Goal: Transaction & Acquisition: Purchase product/service

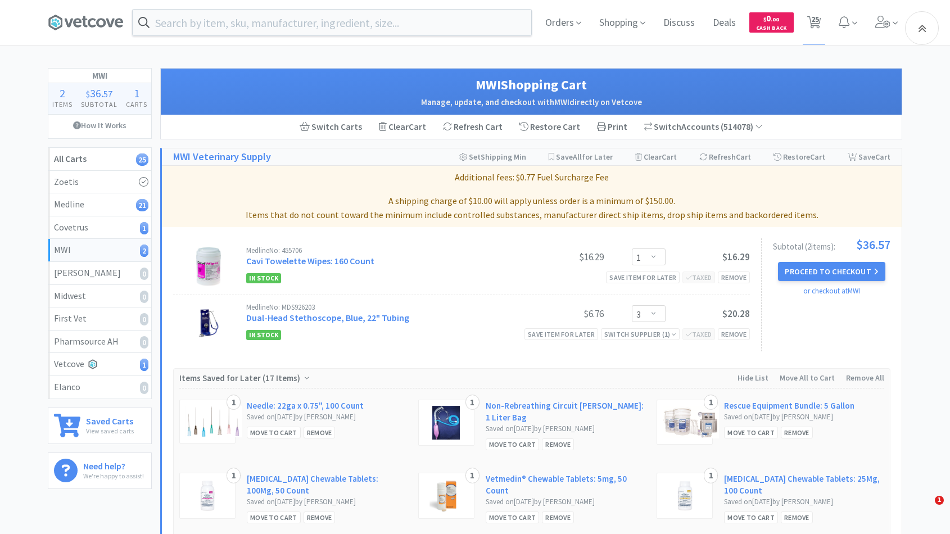
select select "1"
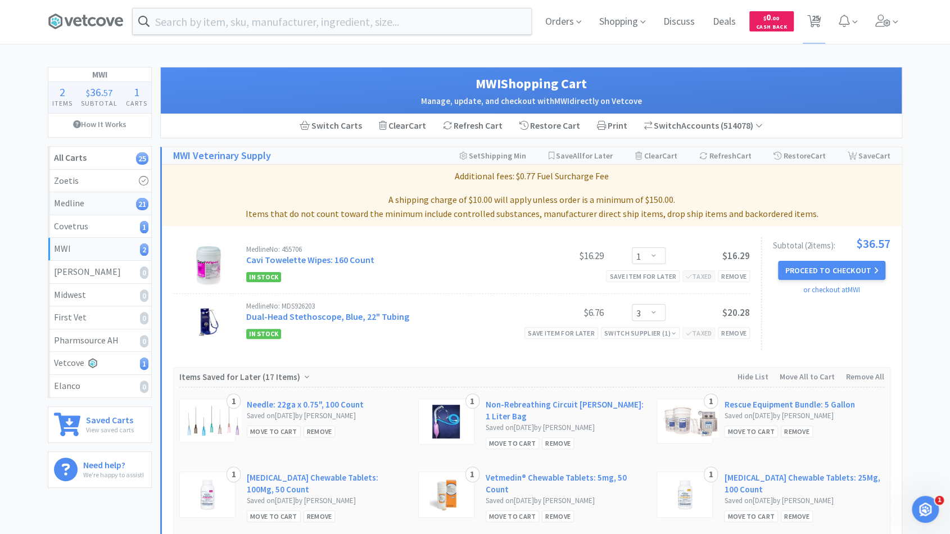
click at [88, 206] on div "Medline 21" at bounding box center [100, 203] width 92 height 15
select select "1"
select select "2"
select select "1"
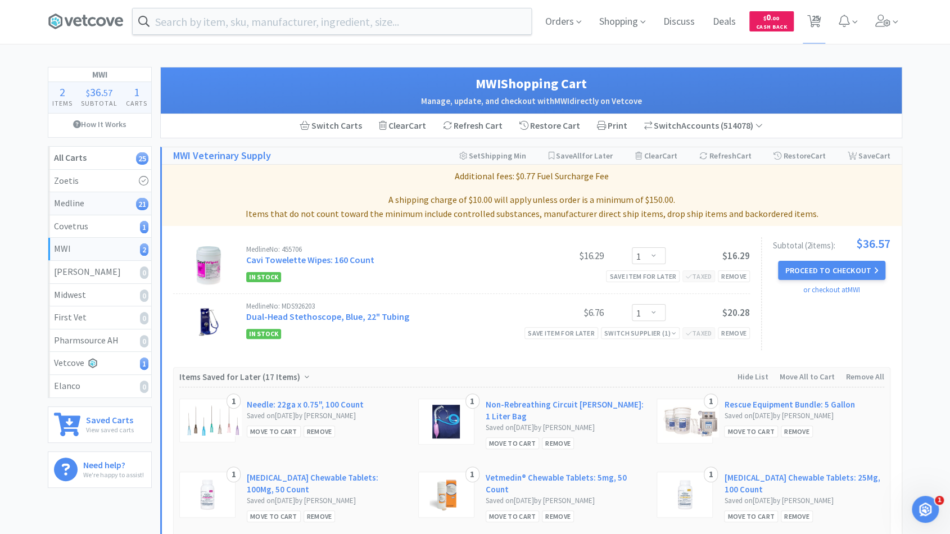
select select "10"
select select "1"
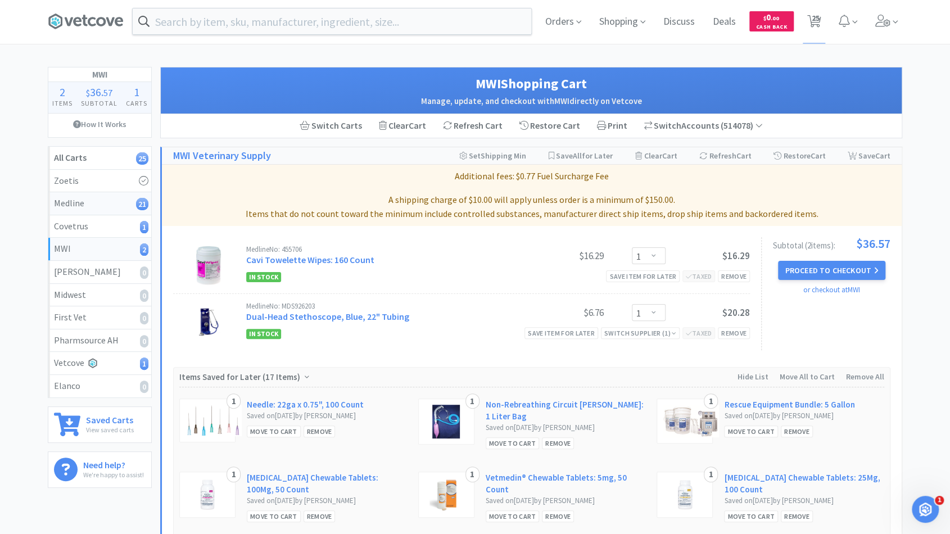
select select "1"
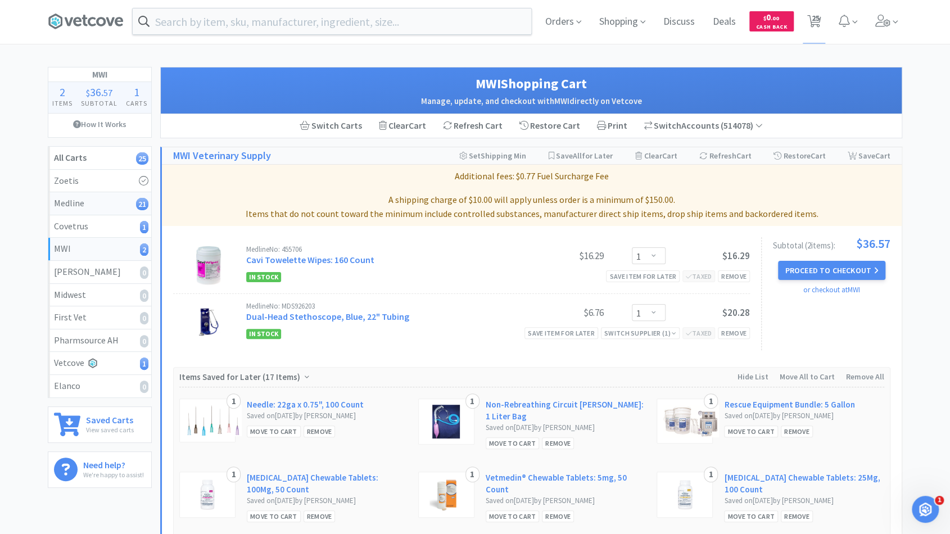
select select "4"
select select "1"
select select "10"
select select "4"
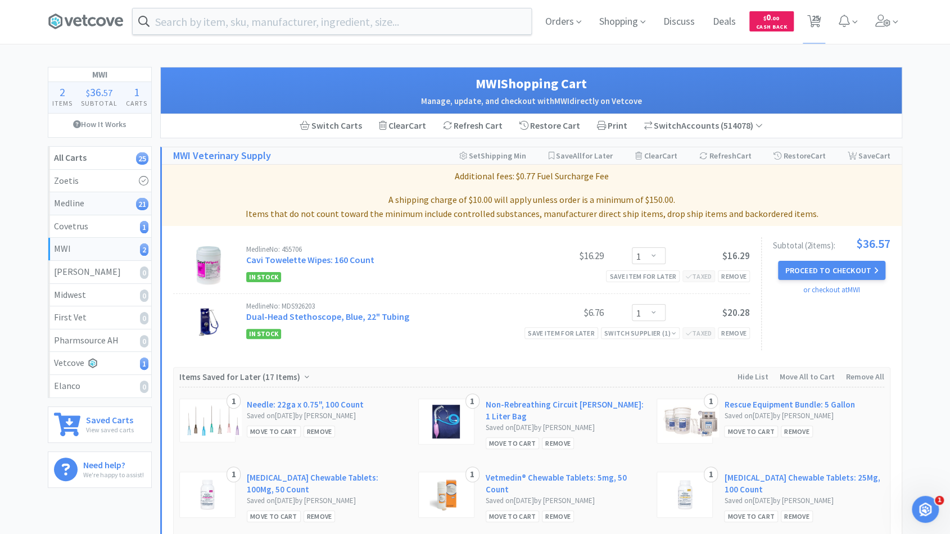
select select "2"
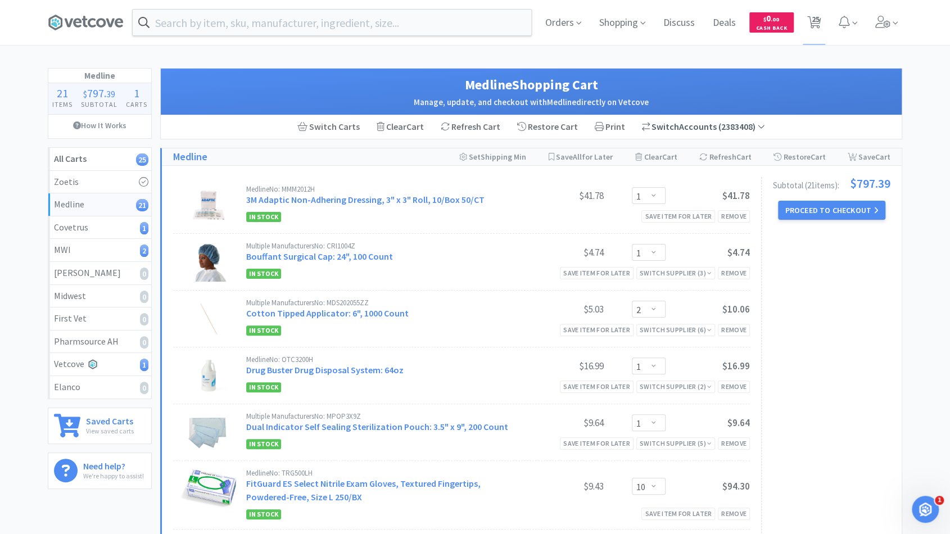
click at [658, 129] on span "Switch" at bounding box center [666, 126] width 28 height 11
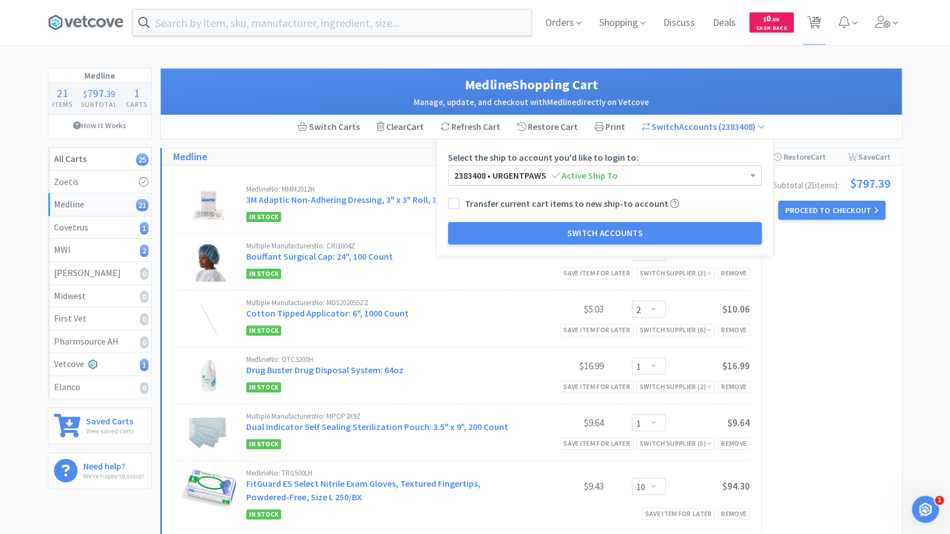
click at [632, 169] on div "2383408 • URGENTPAWS Active Ship To" at bounding box center [605, 175] width 313 height 19
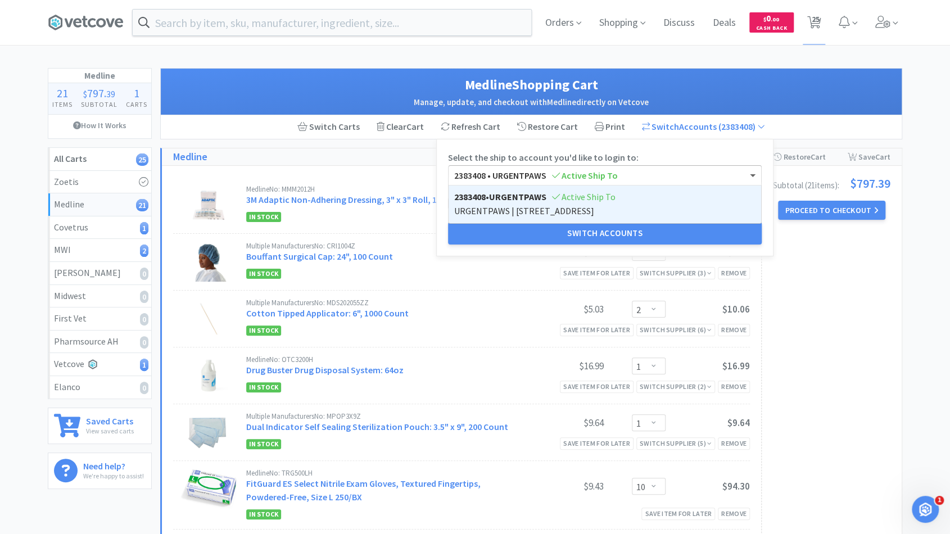
click at [782, 131] on div "Switch Carts Clear Cart Refresh Cart Restore Cart Print Switch Accounts ( 23834…" at bounding box center [531, 127] width 741 height 24
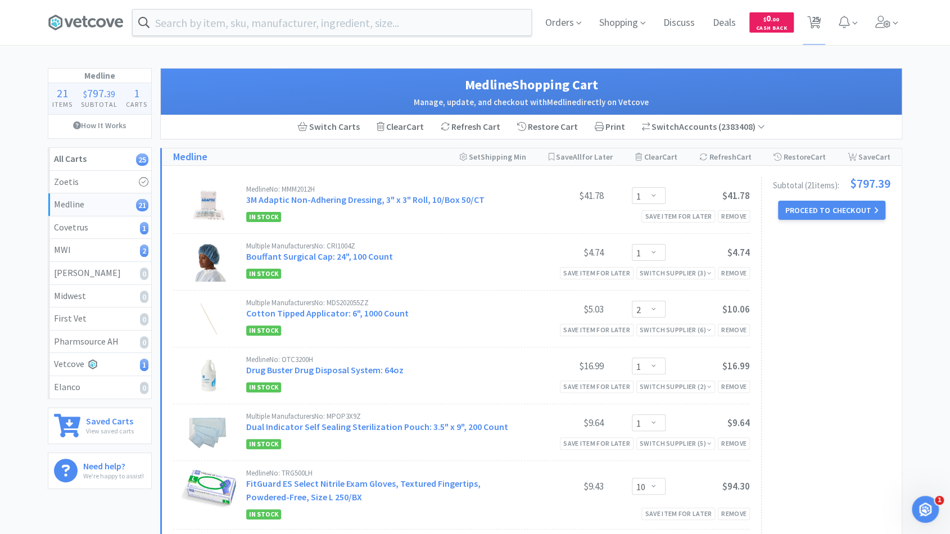
click at [263, 242] on div "Multiple Manufacturers No: CRI1004Z" at bounding box center [382, 245] width 273 height 7
click at [105, 241] on link "MWI 2" at bounding box center [99, 250] width 103 height 23
select select "3"
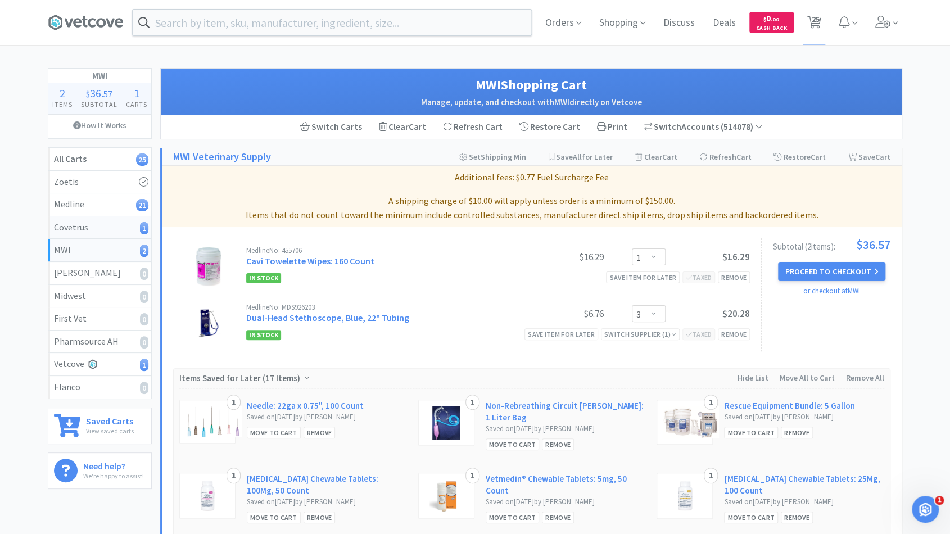
click at [105, 232] on div "Covetrus 1" at bounding box center [100, 227] width 92 height 15
select select "3"
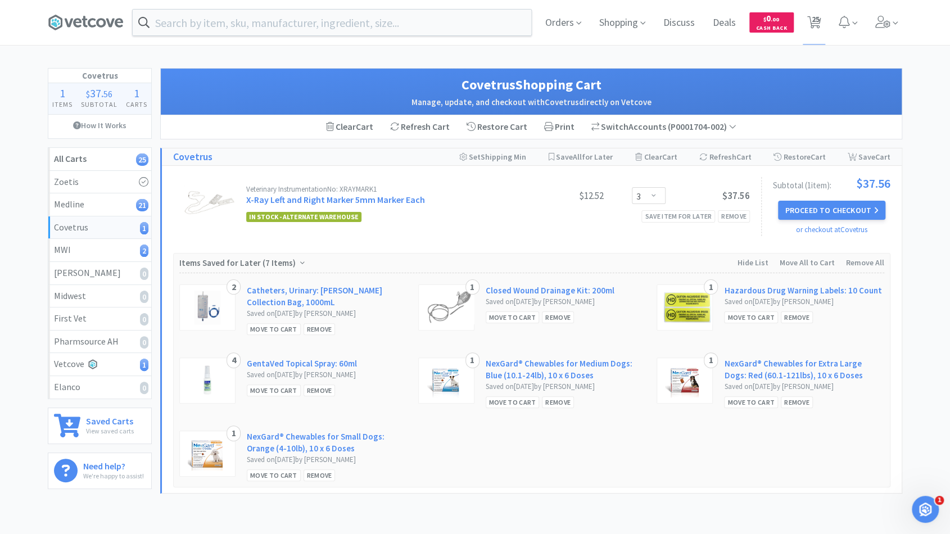
click at [112, 229] on div "Covetrus 1" at bounding box center [100, 227] width 92 height 15
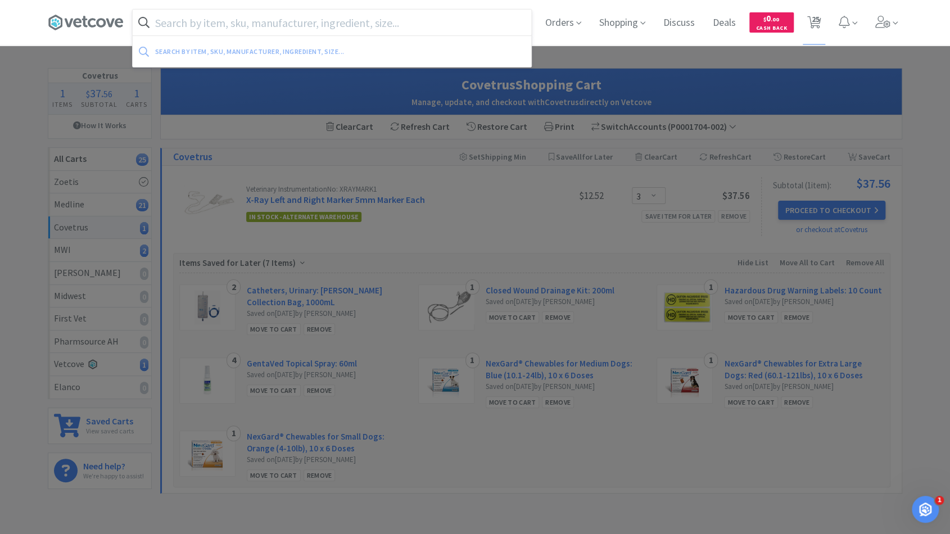
click at [190, 21] on input "text" at bounding box center [332, 23] width 399 height 26
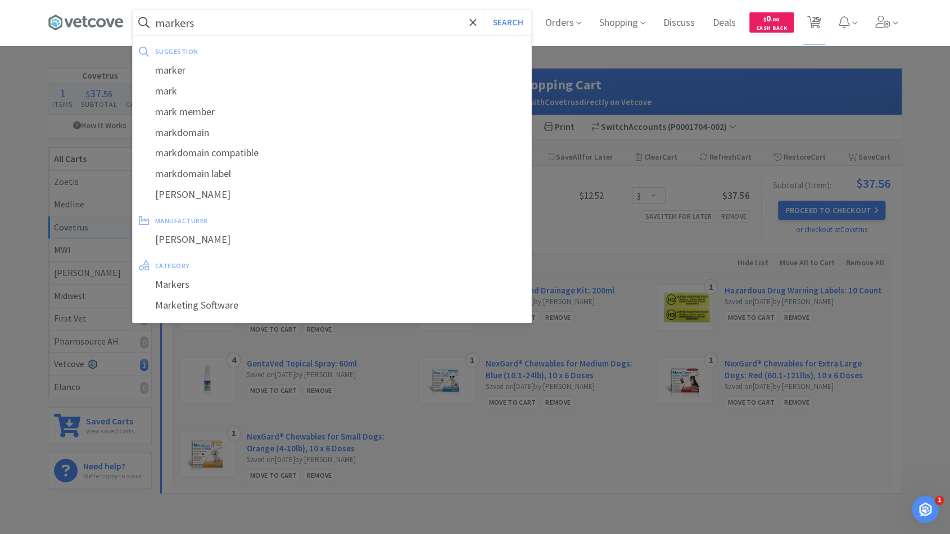
type input "markers"
click at [485, 10] on button "Search" at bounding box center [508, 23] width 47 height 26
select select "3"
select select "1"
select select "3"
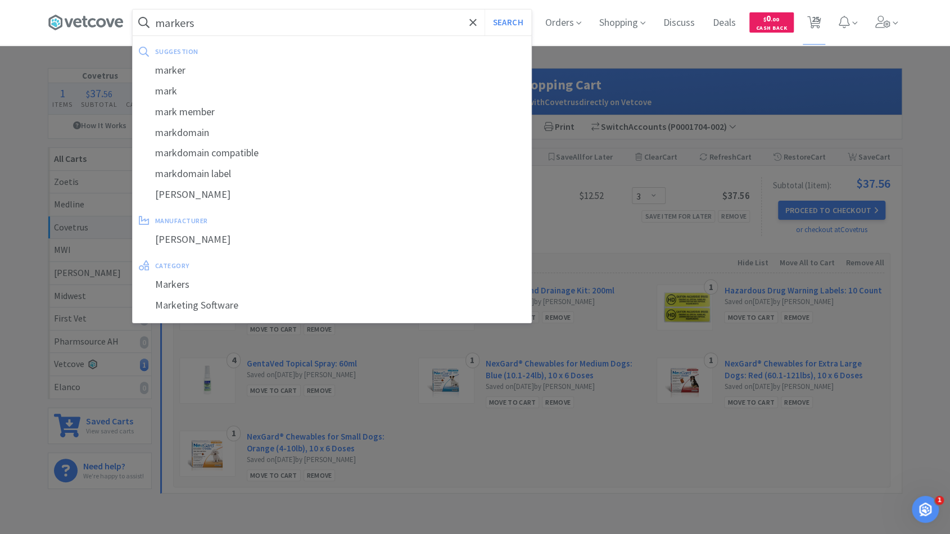
select select "1"
select select "2"
select select "1"
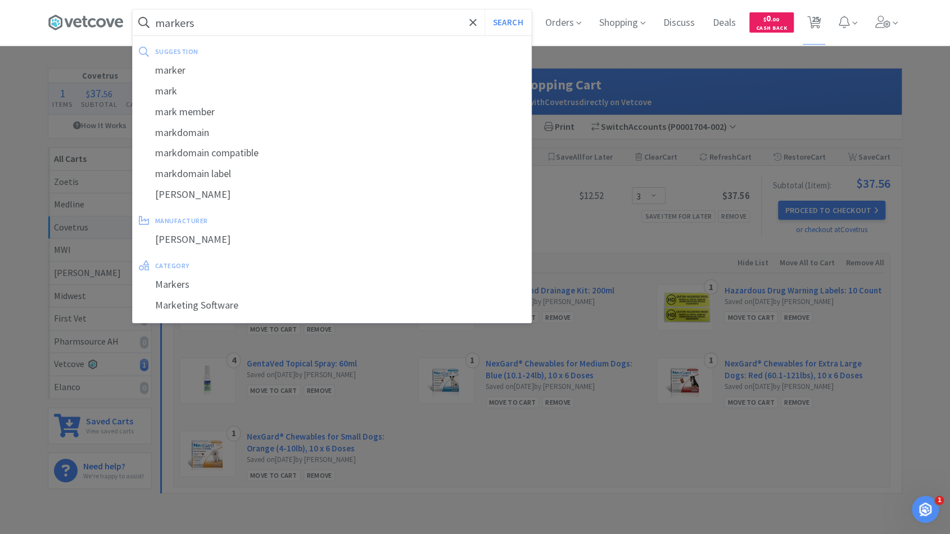
select select "1"
select select "10"
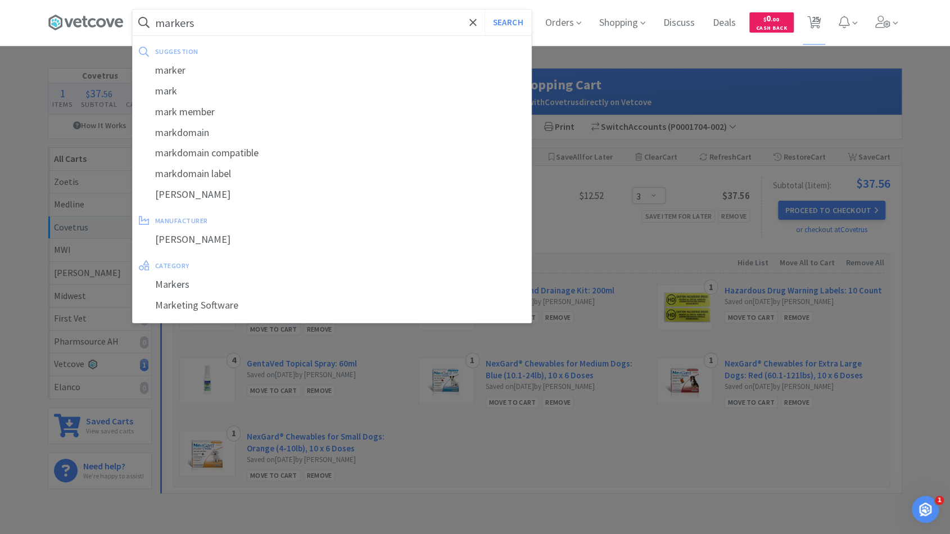
select select "1"
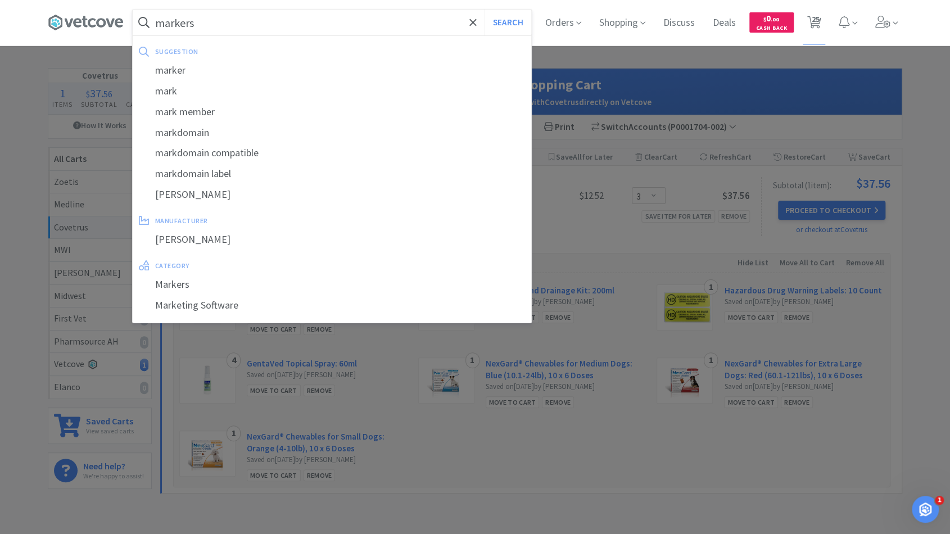
select select "1"
select select "4"
select select "1"
select select "10"
select select "4"
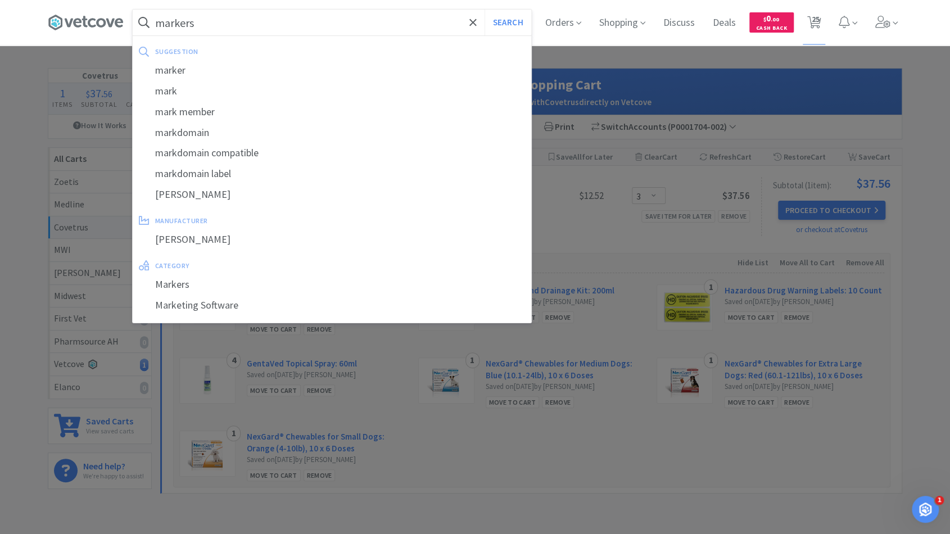
select select "4"
select select "2"
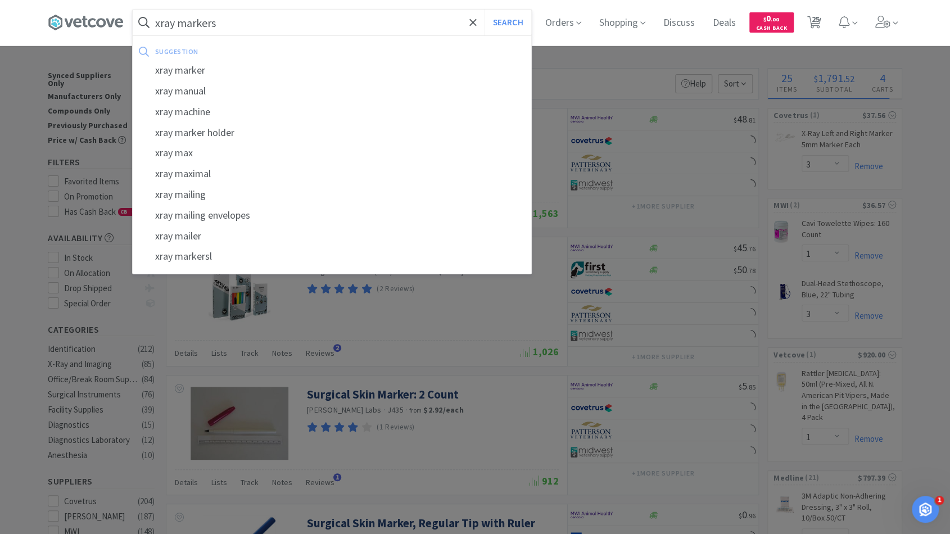
type input "xray markers"
click at [485, 10] on button "Search" at bounding box center [508, 23] width 47 height 26
